Goal: Transaction & Acquisition: Purchase product/service

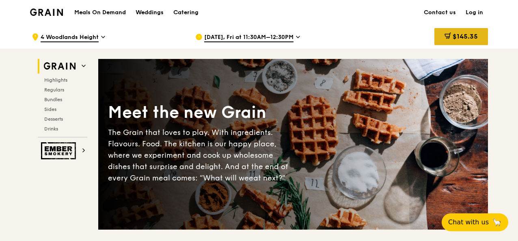
click at [462, 37] on span "$145.35" at bounding box center [465, 36] width 25 height 8
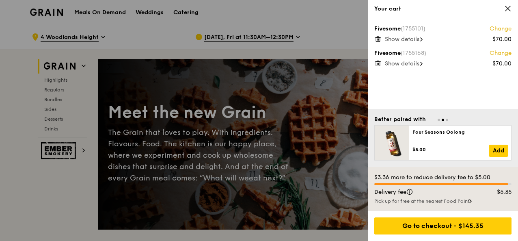
click at [380, 37] on icon at bounding box center [378, 39] width 4 height 4
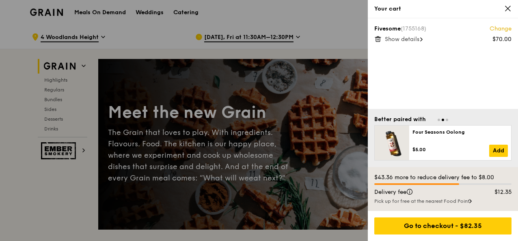
click at [377, 37] on icon at bounding box center [378, 37] width 2 height 1
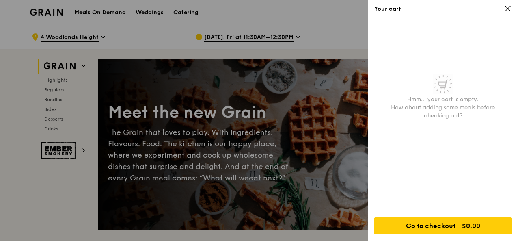
click at [15, 93] on div at bounding box center [259, 120] width 518 height 241
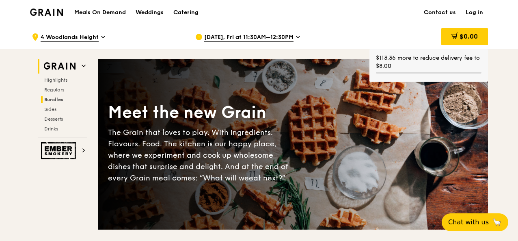
click at [50, 98] on span "Bundles" at bounding box center [53, 100] width 19 height 6
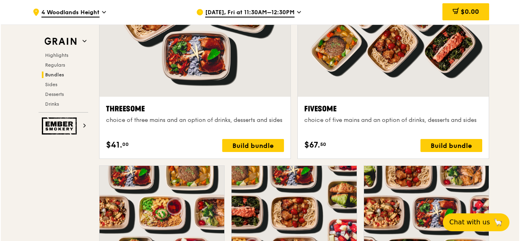
scroll to position [1484, 0]
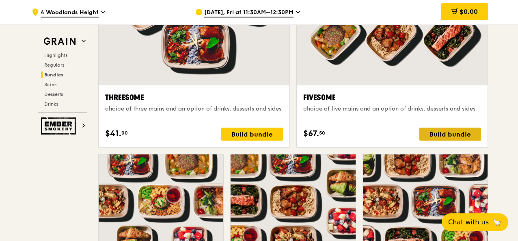
click at [455, 131] on div "Build bundle" at bounding box center [450, 133] width 62 height 13
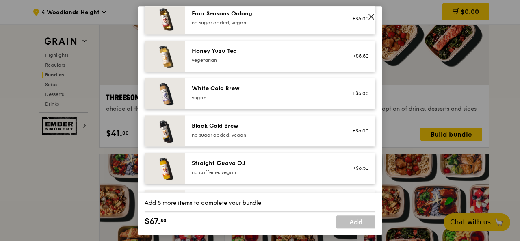
scroll to position [943, 0]
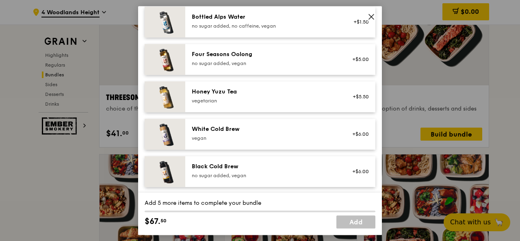
click at [373, 17] on icon at bounding box center [370, 16] width 7 height 7
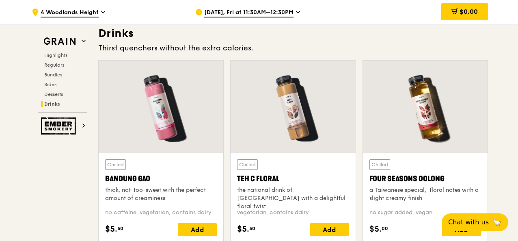
scroll to position [2864, 0]
